Goal: Task Accomplishment & Management: Use online tool/utility

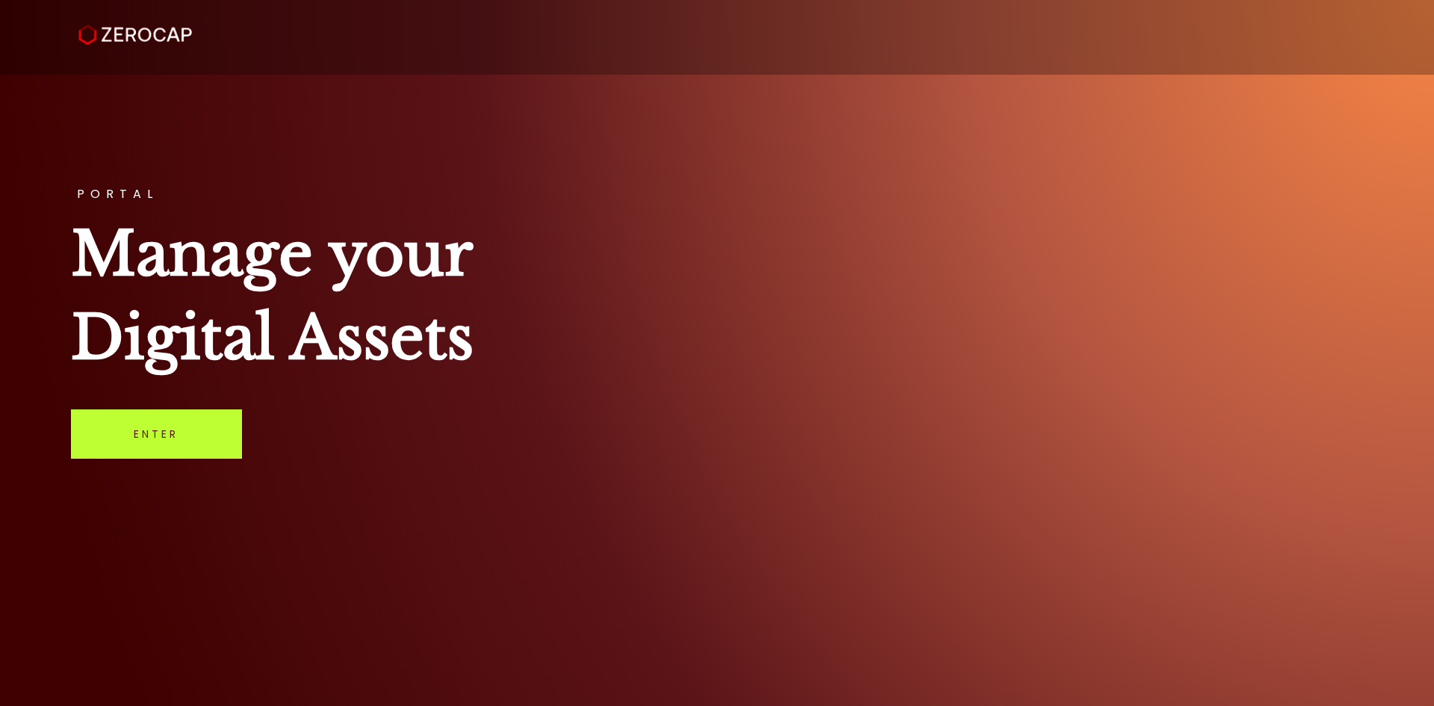
click at [183, 432] on link "Enter" at bounding box center [156, 433] width 171 height 49
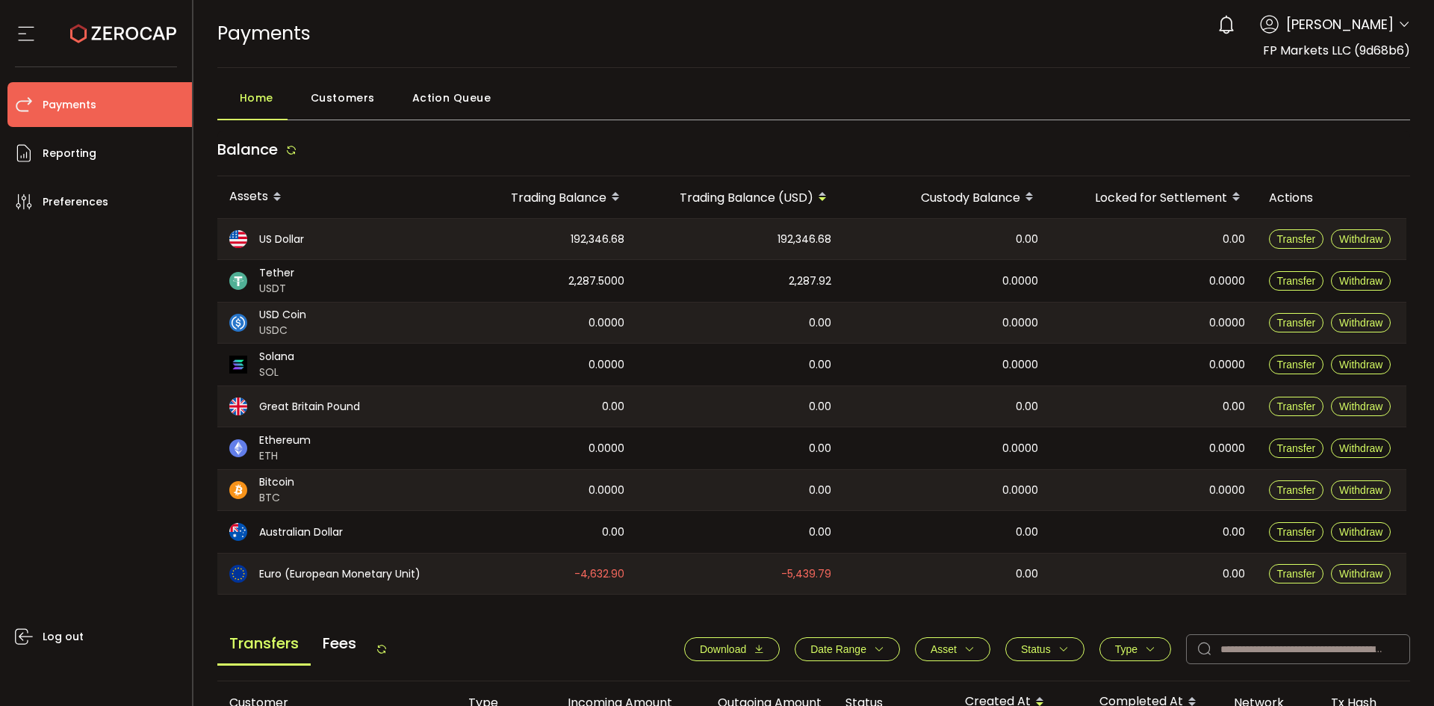
scroll to position [448, 0]
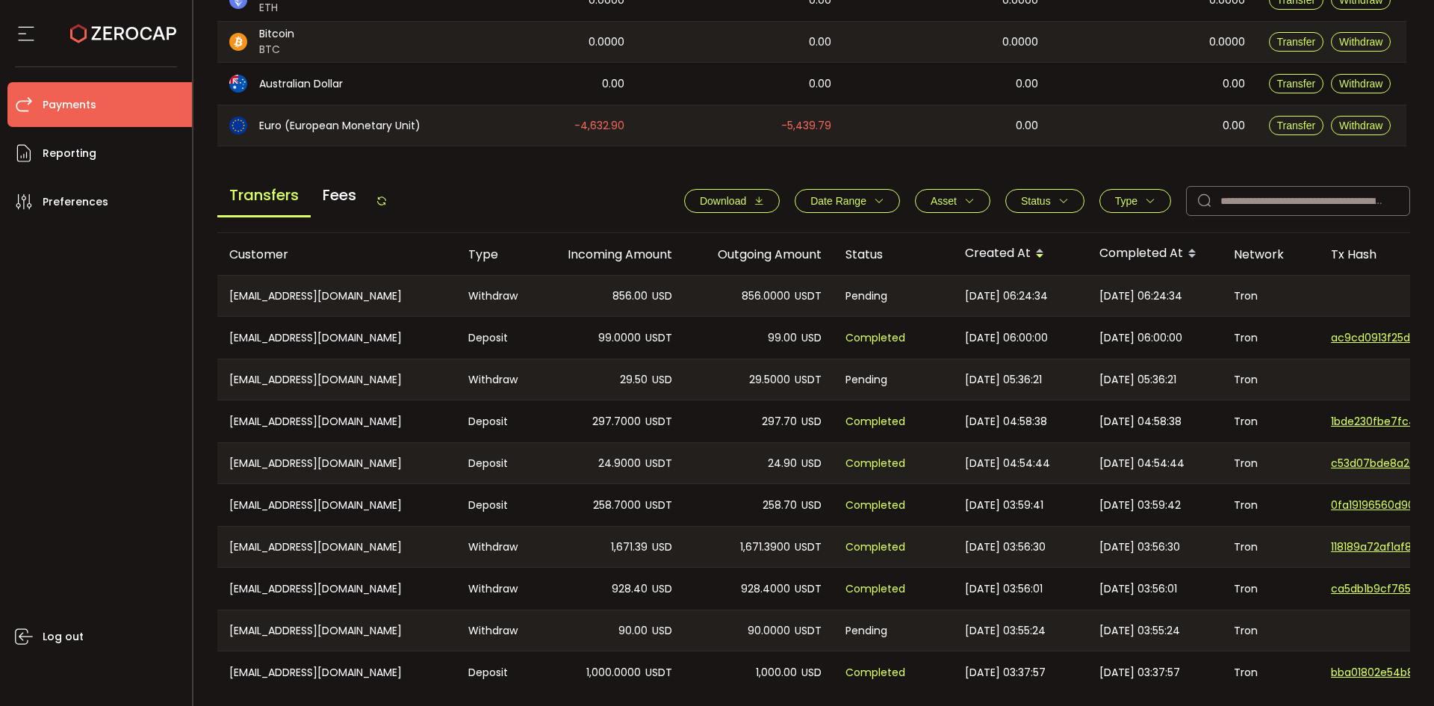
click at [382, 202] on icon at bounding box center [382, 201] width 12 height 12
click at [385, 202] on icon at bounding box center [382, 201] width 12 height 12
